Goal: Task Accomplishment & Management: Use online tool/utility

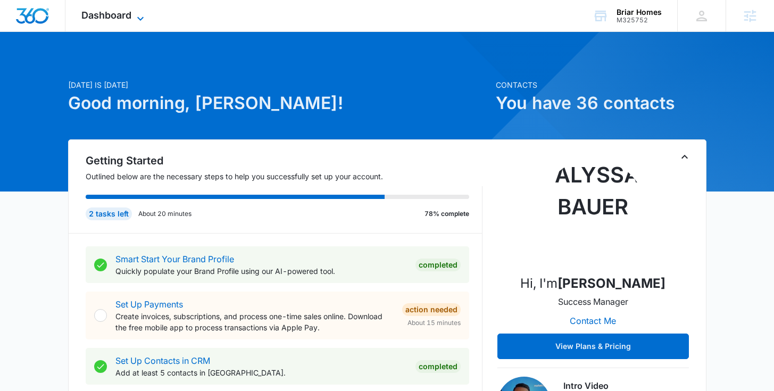
click at [123, 13] on span "Dashboard" at bounding box center [106, 15] width 50 height 11
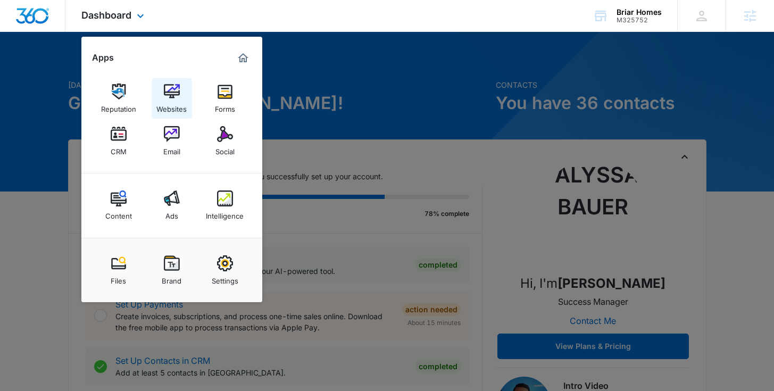
click at [174, 97] on img at bounding box center [172, 92] width 16 height 16
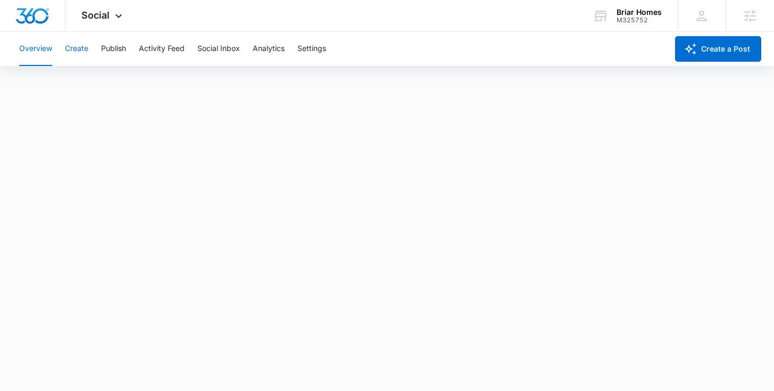
click at [79, 42] on button "Create" at bounding box center [76, 49] width 23 height 34
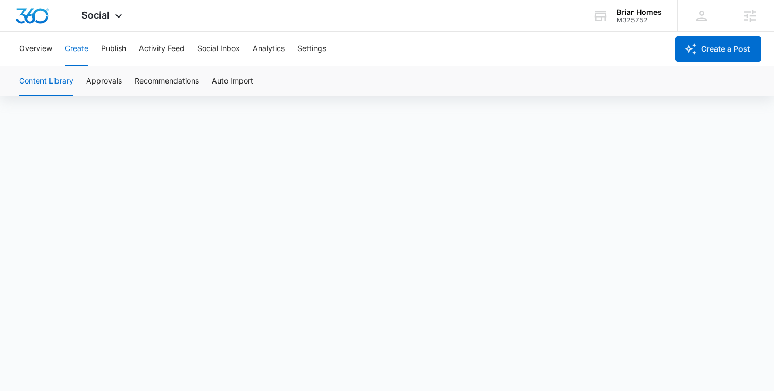
scroll to position [7, 0]
click at [125, 54] on button "Publish" at bounding box center [113, 49] width 25 height 34
